Goal: Information Seeking & Learning: Learn about a topic

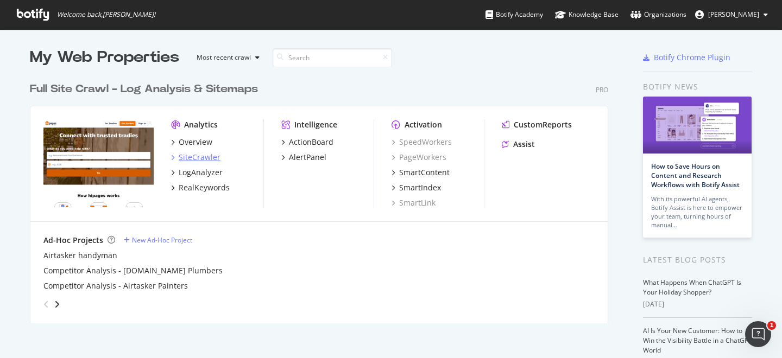
click at [207, 160] on div "SiteCrawler" at bounding box center [200, 157] width 42 height 11
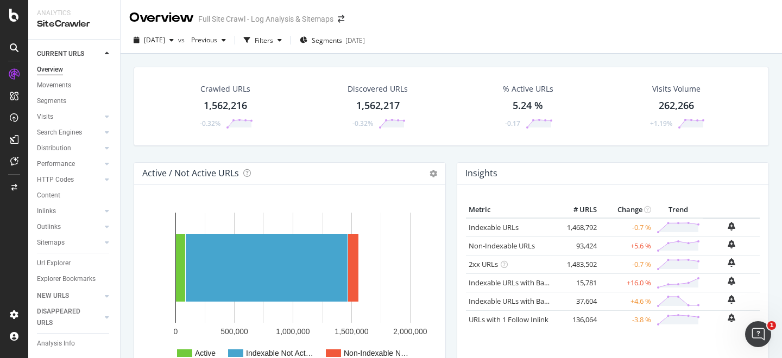
click at [225, 110] on div "1,562,216" at bounding box center [225, 106] width 43 height 14
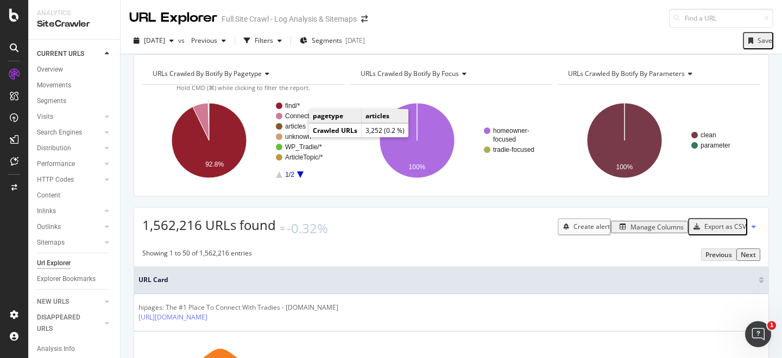
click at [298, 130] on text "articles" at bounding box center [295, 127] width 21 height 8
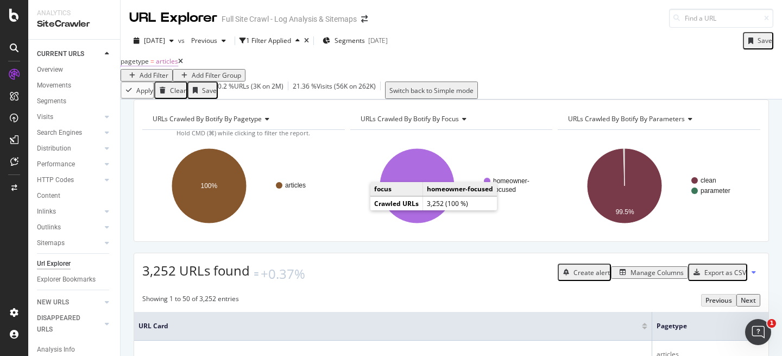
click at [170, 66] on span "articles" at bounding box center [167, 60] width 22 height 9
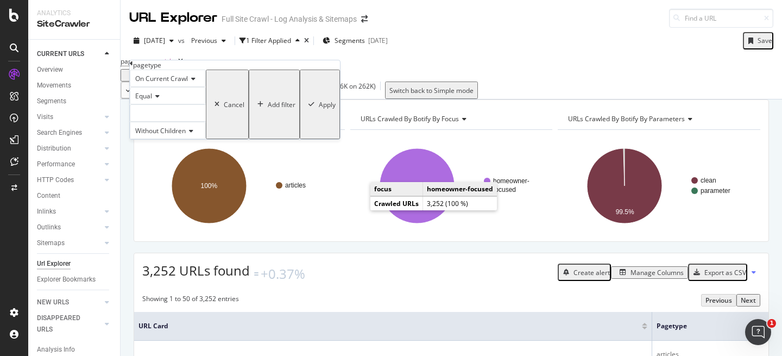
click at [171, 122] on div at bounding box center [168, 112] width 76 height 17
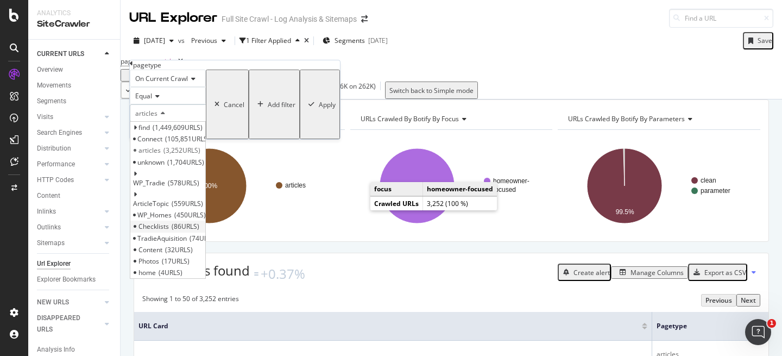
click at [185, 231] on span "86 URLS" at bounding box center [186, 226] width 28 height 9
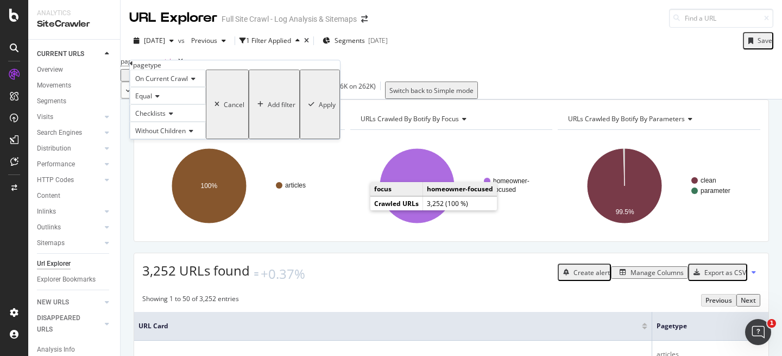
click at [319, 109] on div "Apply" at bounding box center [327, 104] width 17 height 9
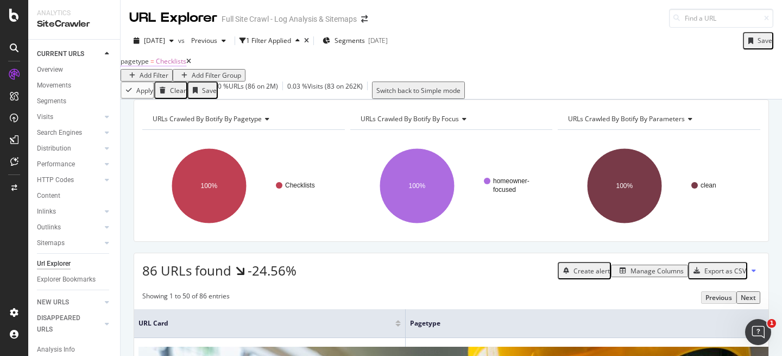
click at [173, 66] on span "Checklists" at bounding box center [171, 60] width 30 height 9
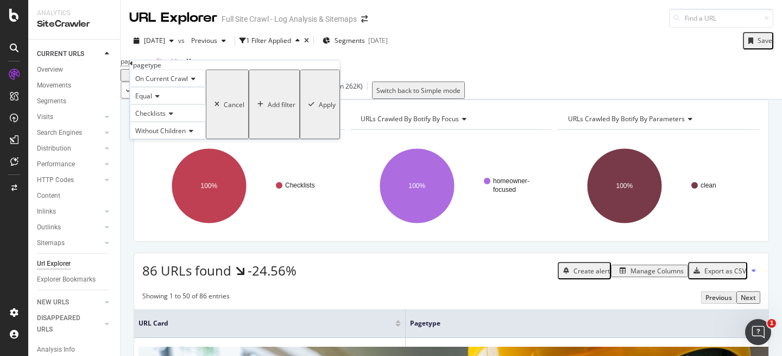
click at [185, 122] on div "Checklists" at bounding box center [168, 112] width 76 height 17
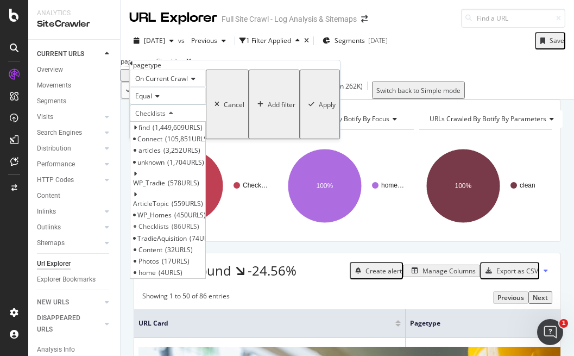
click at [206, 104] on div "Equal" at bounding box center [168, 95] width 76 height 17
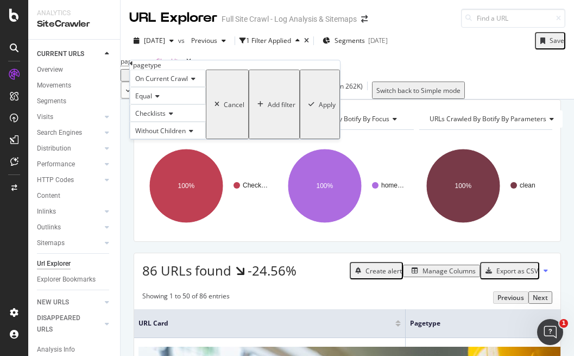
click at [188, 83] on span "On Current Crawl" at bounding box center [161, 78] width 53 height 9
click at [147, 100] on span "Equal" at bounding box center [143, 95] width 17 height 9
click at [188, 104] on div "Equal" at bounding box center [168, 95] width 76 height 17
click at [133, 67] on icon at bounding box center [131, 63] width 3 height 7
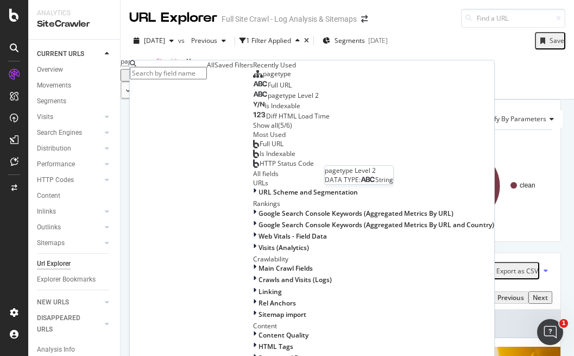
click at [253, 90] on div "Full URL" at bounding box center [272, 85] width 39 height 9
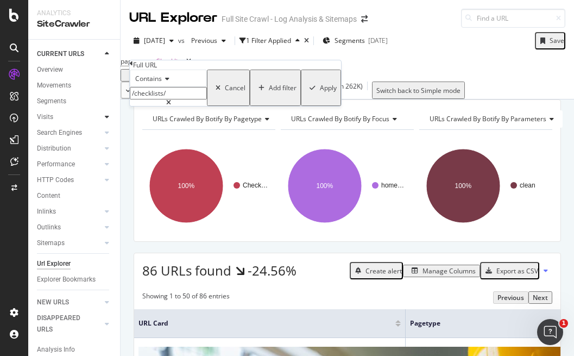
drag, startPoint x: 192, startPoint y: 117, endPoint x: 102, endPoint y: 117, distance: 90.1
click at [102, 117] on body "Analytics SiteCrawler CURRENT URLS Overview Movements Segments Visits Analysis …" at bounding box center [287, 178] width 574 height 356
type input "/calculator"
click at [320, 92] on div "Apply" at bounding box center [328, 87] width 17 height 9
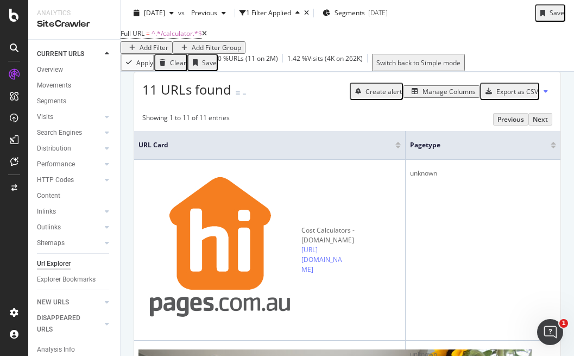
scroll to position [186, 0]
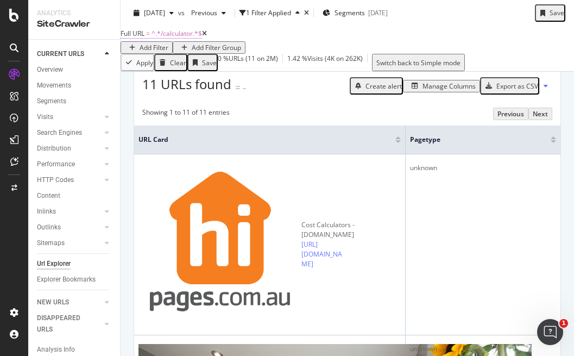
click at [150, 38] on span "=" at bounding box center [148, 33] width 4 height 9
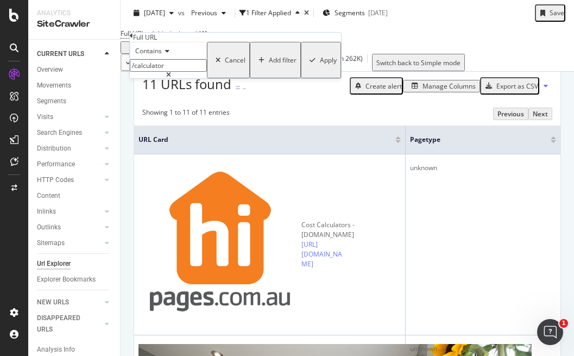
click at [162, 55] on span "Contains" at bounding box center [148, 50] width 27 height 9
click at [138, 42] on div "Full URL" at bounding box center [235, 37] width 211 height 9
click at [133, 39] on icon at bounding box center [131, 36] width 3 height 7
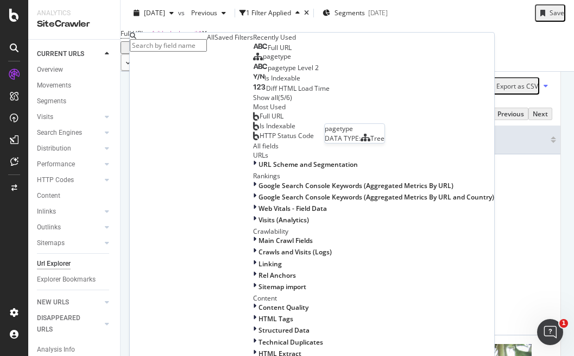
click at [263, 61] on span "pagetype" at bounding box center [277, 56] width 28 height 9
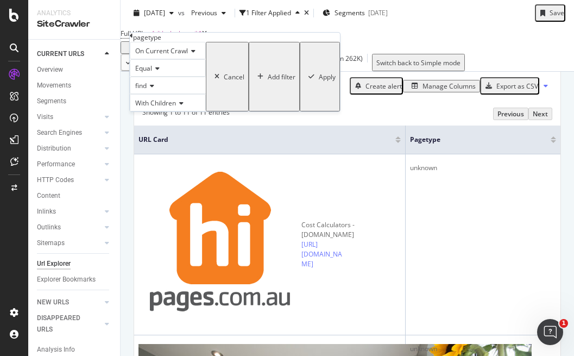
click at [154, 89] on icon at bounding box center [151, 86] width 8 height 7
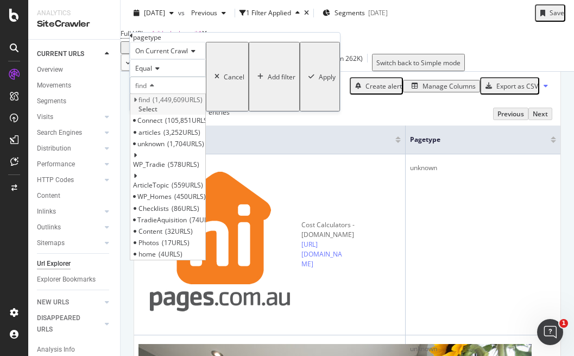
click at [137, 103] on icon at bounding box center [135, 100] width 4 height 7
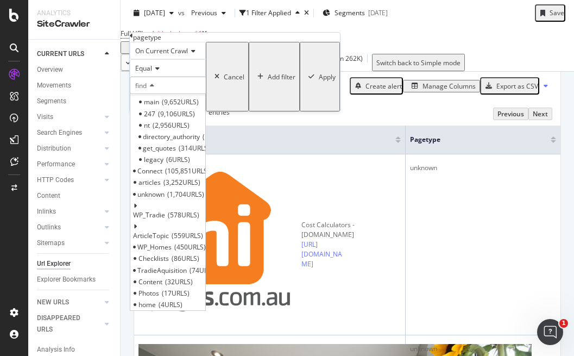
scroll to position [103, 0]
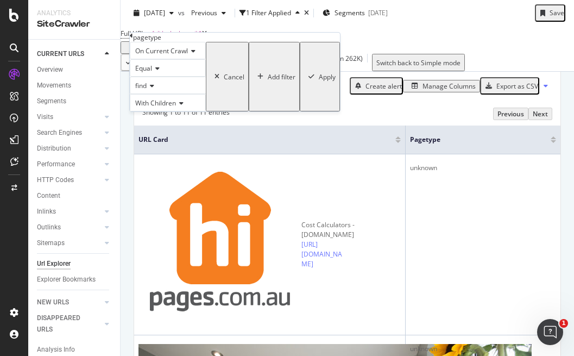
click at [133, 39] on icon at bounding box center [131, 36] width 3 height 7
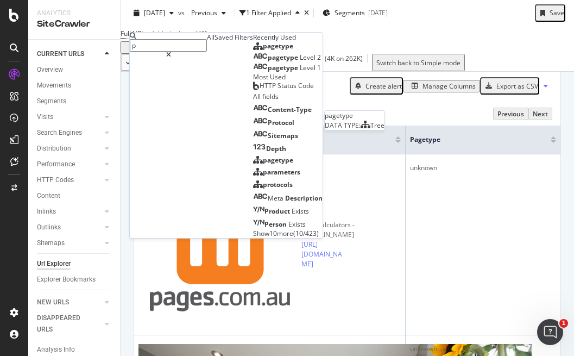
type input "p"
click at [253, 62] on div "pagetype Level 2" at bounding box center [287, 57] width 68 height 9
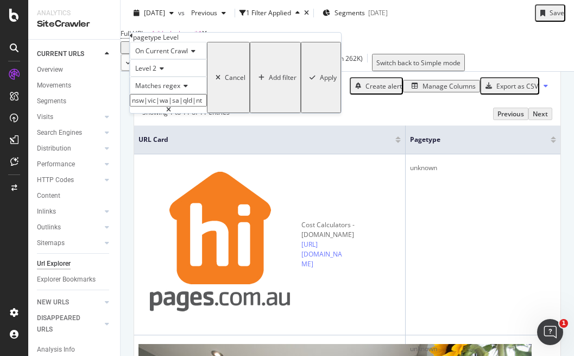
click at [151, 73] on span "Level 2" at bounding box center [145, 68] width 21 height 9
click at [187, 89] on icon at bounding box center [184, 86] width 8 height 7
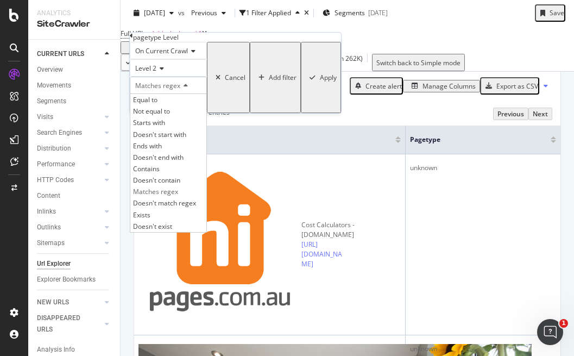
click at [187, 89] on icon at bounding box center [184, 86] width 8 height 7
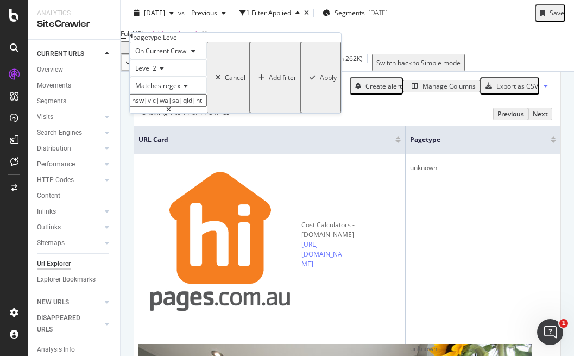
click at [207, 106] on input "nsw|vic|wa|sa|qld|nt" at bounding box center [168, 100] width 77 height 12
click at [178, 113] on div "Matches regex nsw|[GEOGRAPHIC_DATA]|wa|sa|qld|nt" at bounding box center [168, 95] width 77 height 36
click at [172, 94] on div "Matches regex" at bounding box center [168, 85] width 77 height 17
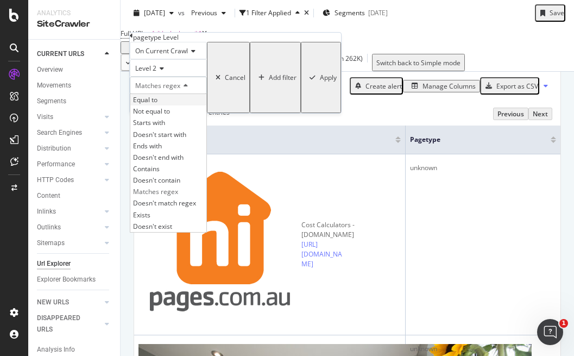
click at [174, 105] on div "Equal to" at bounding box center [168, 99] width 76 height 11
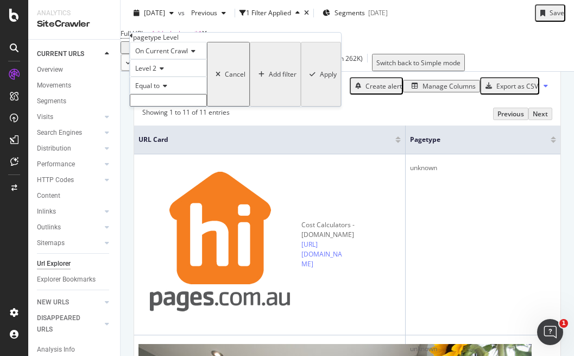
click at [198, 106] on input "text" at bounding box center [168, 100] width 77 height 12
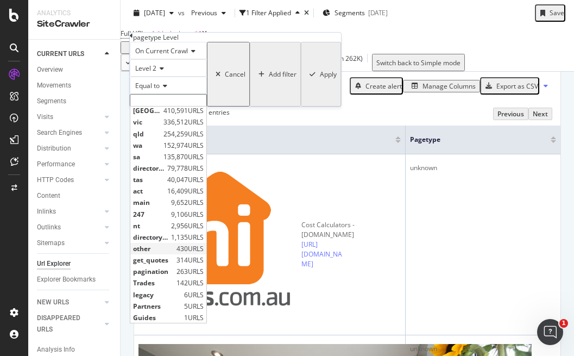
scroll to position [0, 0]
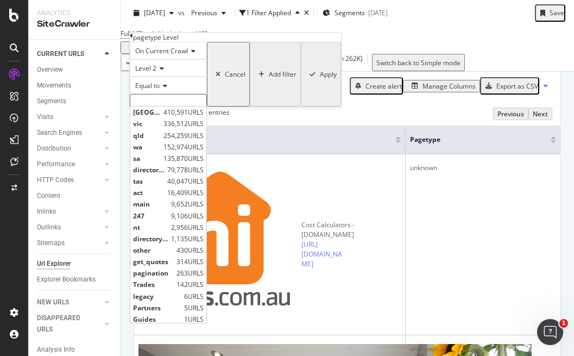
click at [135, 42] on div "pagetype Level" at bounding box center [235, 37] width 211 height 9
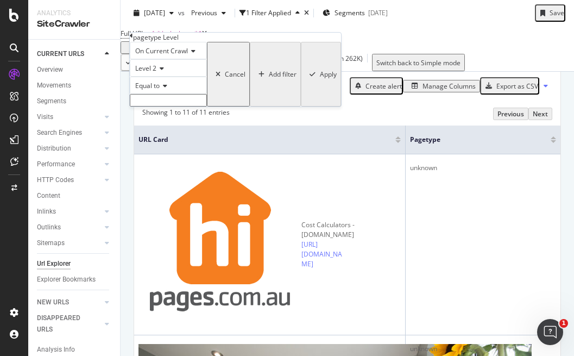
click at [137, 42] on div "pagetype Level" at bounding box center [235, 37] width 211 height 9
click at [137, 41] on div "pagetype Level" at bounding box center [235, 37] width 211 height 9
click at [133, 39] on icon at bounding box center [131, 36] width 3 height 7
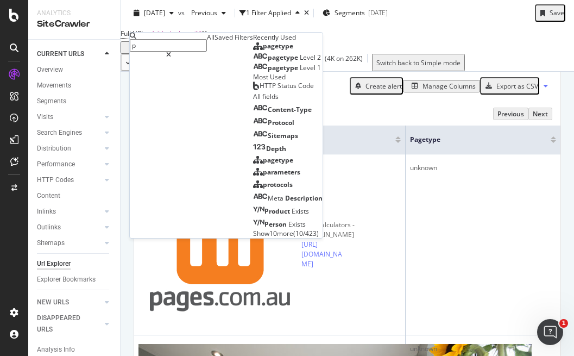
click at [253, 62] on div "pagetype Level 2" at bounding box center [287, 57] width 68 height 9
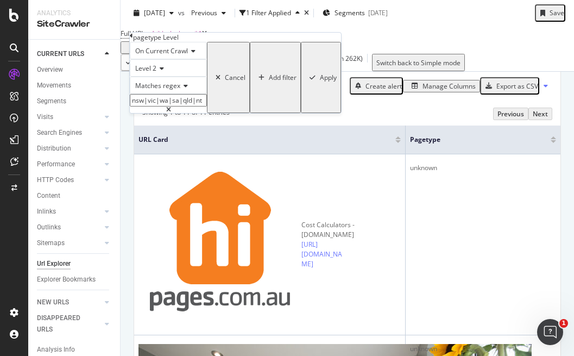
click at [320, 82] on div "Apply" at bounding box center [328, 77] width 17 height 9
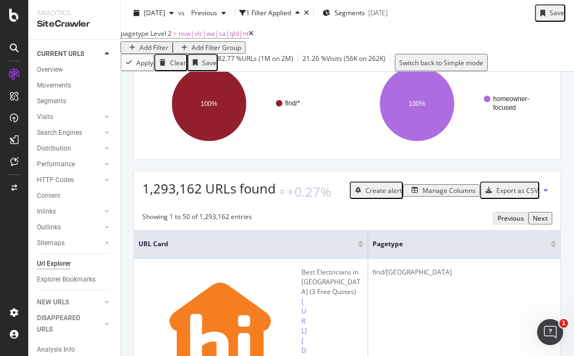
scroll to position [90, 0]
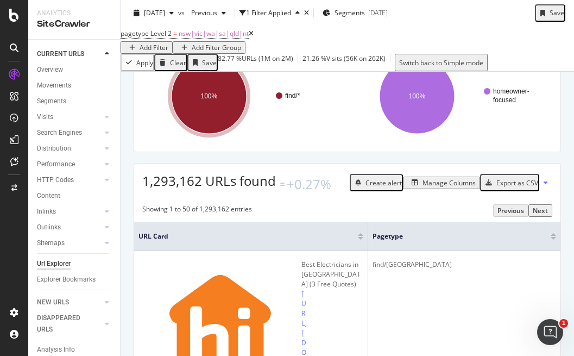
click at [180, 41] on span "pagetype Level 2 = [GEOGRAPHIC_DATA]|vic|wa|sa|qld|nt" at bounding box center [187, 33] width 133 height 15
click at [172, 38] on span "pagetype Level 2" at bounding box center [146, 33] width 51 height 9
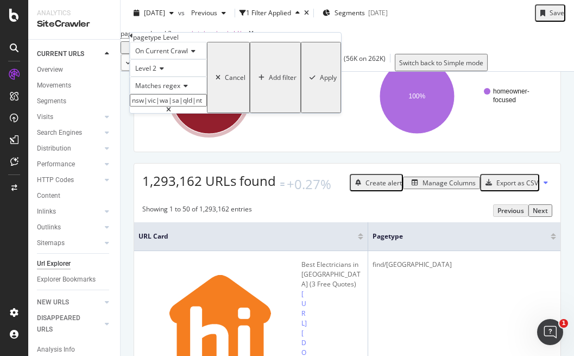
click at [161, 90] on span "Matches regex" at bounding box center [157, 85] width 45 height 9
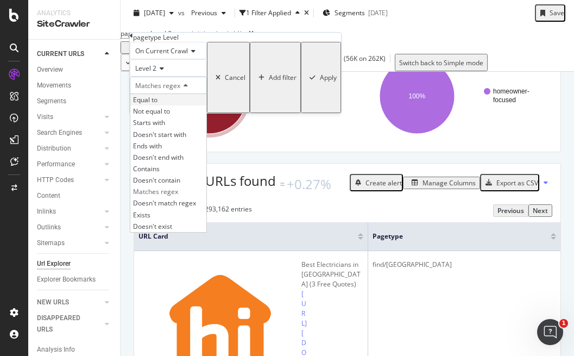
click at [174, 105] on div "Equal to" at bounding box center [168, 99] width 76 height 11
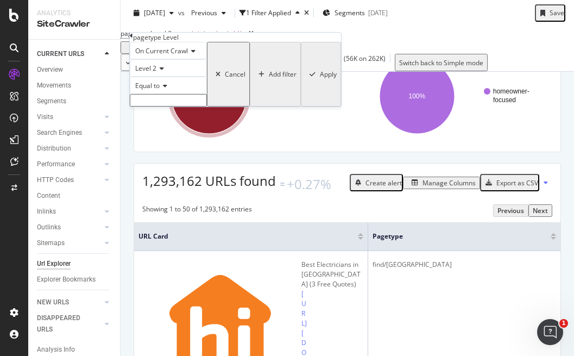
click at [192, 106] on input "text" at bounding box center [168, 100] width 77 height 12
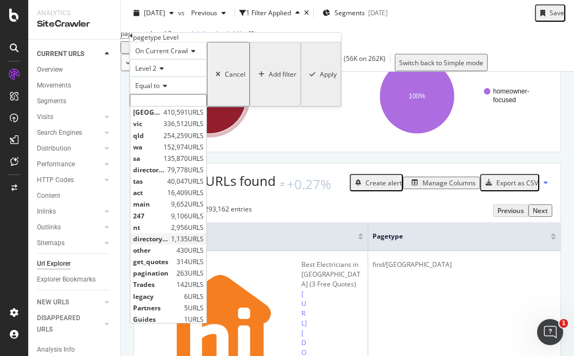
click at [168, 243] on span "directory_authority" at bounding box center [150, 238] width 35 height 9
type input "directory_authority"
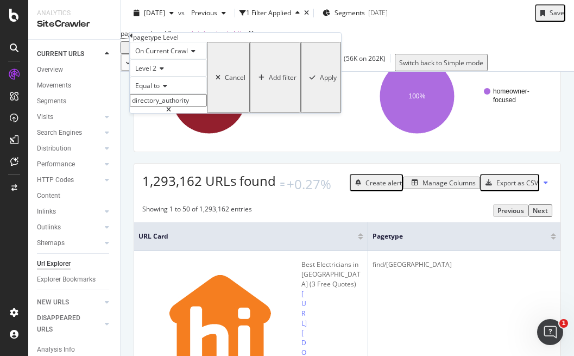
click at [305, 111] on div "Apply" at bounding box center [320, 77] width 31 height 68
